Goal: Information Seeking & Learning: Learn about a topic

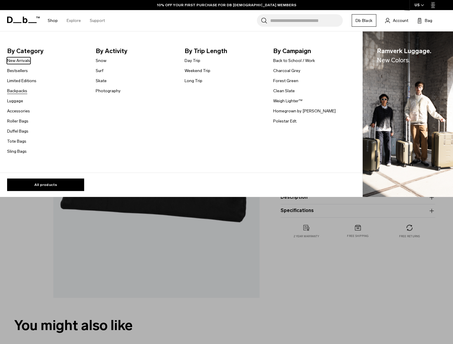
click at [16, 91] on link "Backpacks" at bounding box center [17, 91] width 20 height 6
click at [23, 80] on link "Limited Editions" at bounding box center [21, 81] width 29 height 6
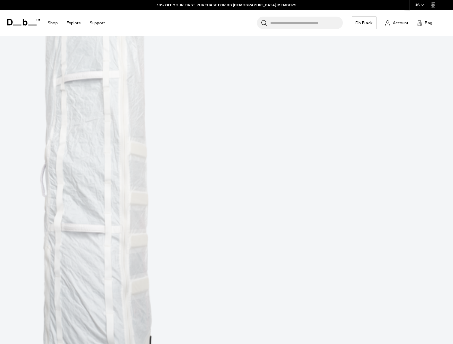
scroll to position [237, 0]
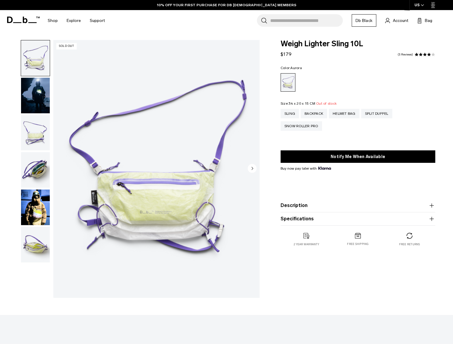
click at [353, 290] on div "Weigh Lighter Sling 10L $179 4.0 star rating 3 Reviews Color: [GEOGRAPHIC_DATA]…" at bounding box center [358, 170] width 190 height 261
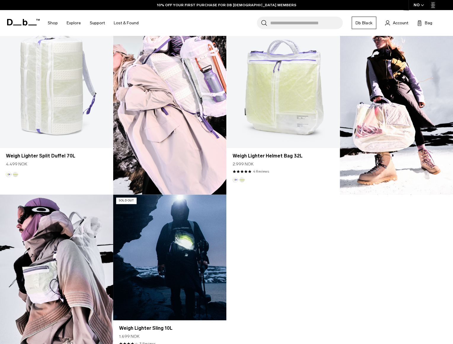
scroll to position [563, 0]
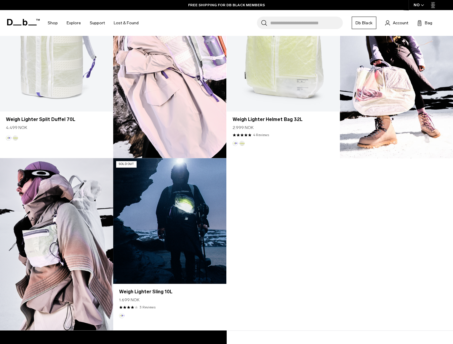
click at [160, 204] on link "Weigh Lighter Sling 10L" at bounding box center [169, 221] width 113 height 126
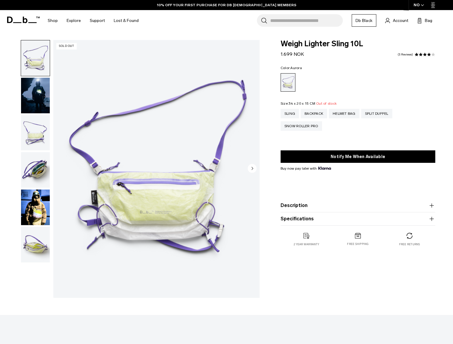
click at [36, 171] on img "button" at bounding box center [35, 170] width 29 height 36
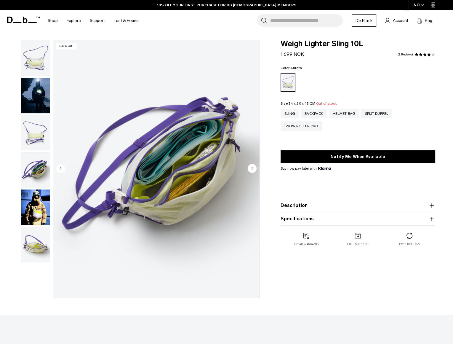
click at [37, 195] on img "button" at bounding box center [35, 207] width 29 height 36
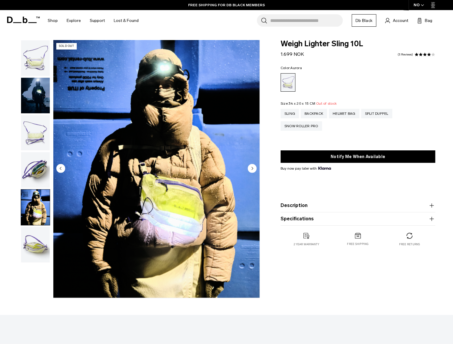
click at [38, 245] on img "button" at bounding box center [35, 245] width 29 height 36
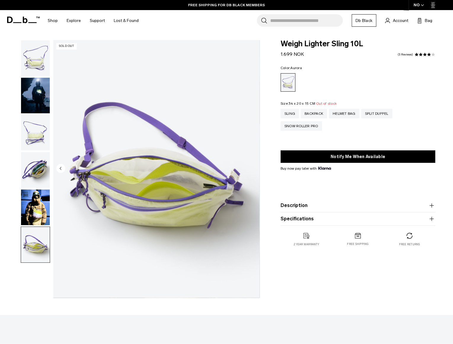
click at [39, 99] on img "button" at bounding box center [35, 96] width 29 height 36
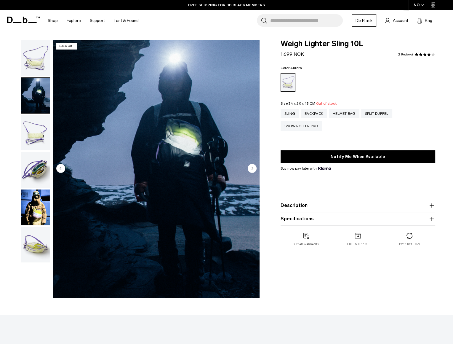
click at [36, 65] on img "button" at bounding box center [35, 58] width 29 height 36
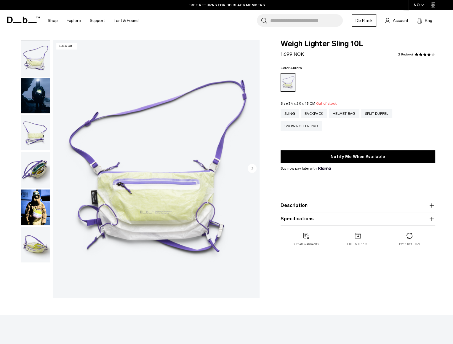
click at [36, 206] on img "button" at bounding box center [35, 207] width 29 height 36
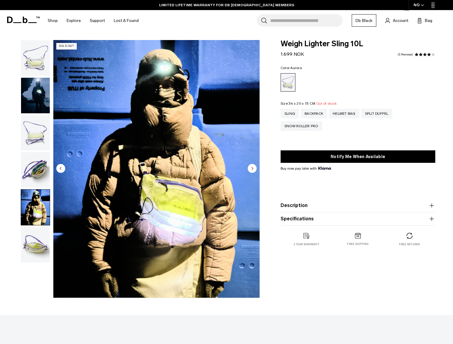
click at [43, 246] on img "button" at bounding box center [35, 245] width 29 height 36
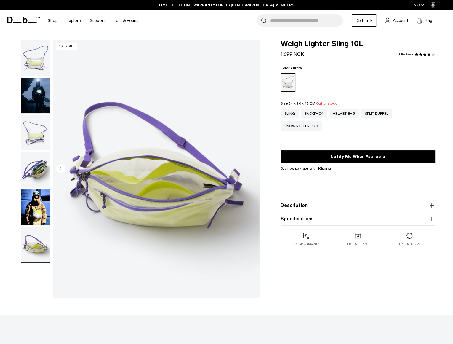
click at [34, 167] on img "button" at bounding box center [35, 170] width 29 height 36
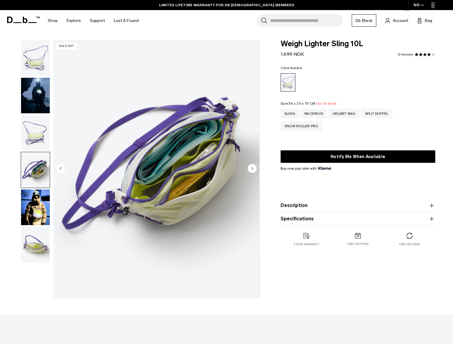
click at [35, 138] on img "button" at bounding box center [35, 133] width 29 height 36
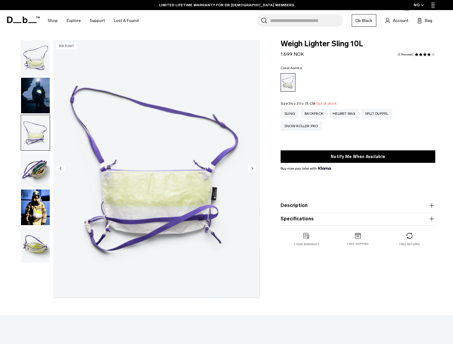
click at [149, 234] on img "3 / 6" at bounding box center [156, 169] width 206 height 258
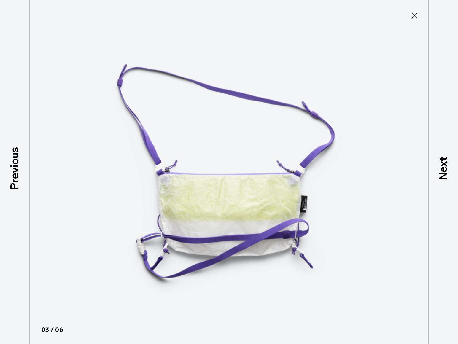
click at [397, 202] on div at bounding box center [229, 172] width 458 height 344
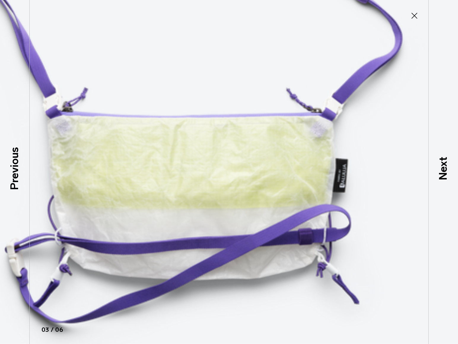
click at [334, 258] on img at bounding box center [191, 112] width 534 height 688
click at [414, 20] on icon at bounding box center [413, 15] width 9 height 9
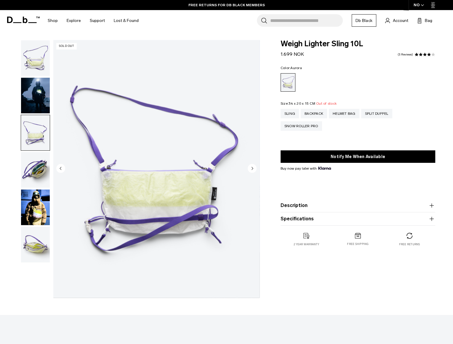
click at [36, 206] on img "button" at bounding box center [35, 207] width 29 height 36
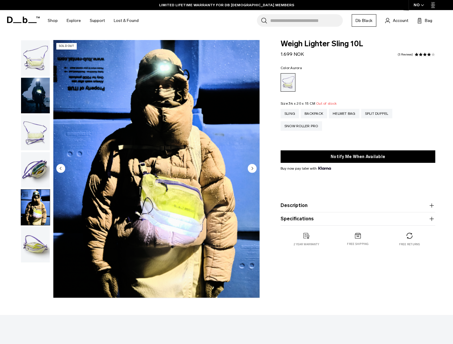
click at [37, 134] on img "button" at bounding box center [35, 133] width 29 height 36
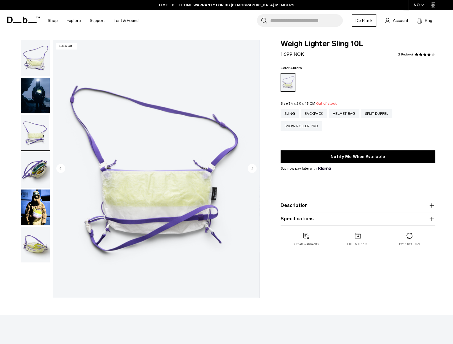
click at [41, 95] on img "button" at bounding box center [35, 96] width 29 height 36
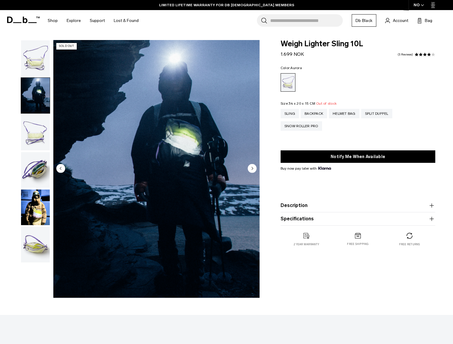
click at [36, 178] on img "button" at bounding box center [35, 170] width 29 height 36
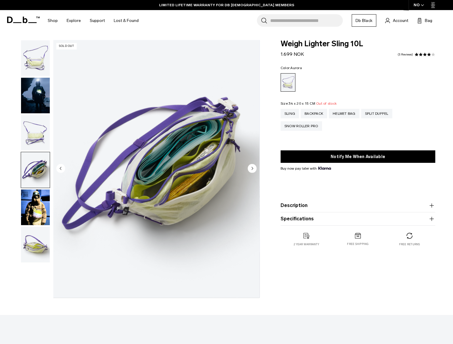
click at [35, 213] on img "button" at bounding box center [35, 207] width 29 height 36
